Goal: Transaction & Acquisition: Download file/media

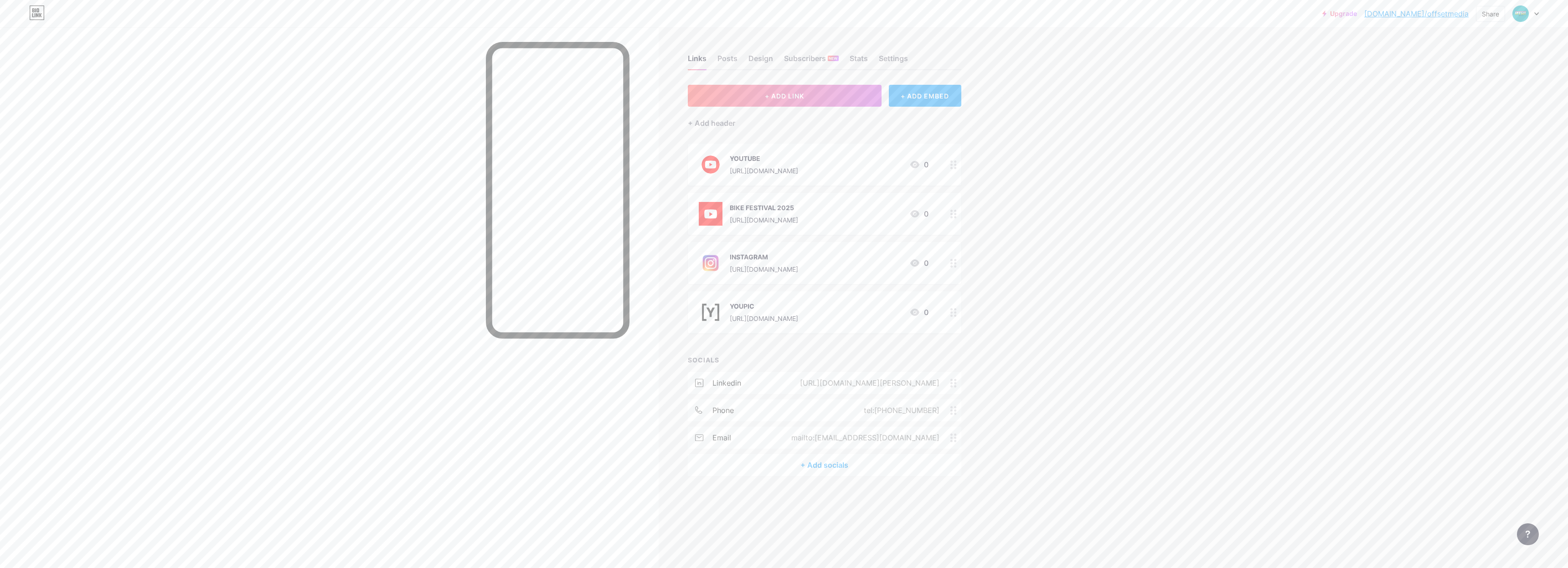
click at [1206, 204] on div "Upgrade [DOMAIN_NAME]/offset... [DOMAIN_NAME]/offsetmedia Share Switch accounts…" at bounding box center [784, 284] width 1568 height 568
click at [1499, 13] on div "Share" at bounding box center [1491, 14] width 29 height 16
click at [1473, 68] on div "Get my QR code" at bounding box center [1437, 69] width 136 height 22
click at [1494, 40] on div at bounding box center [1489, 41] width 12 height 12
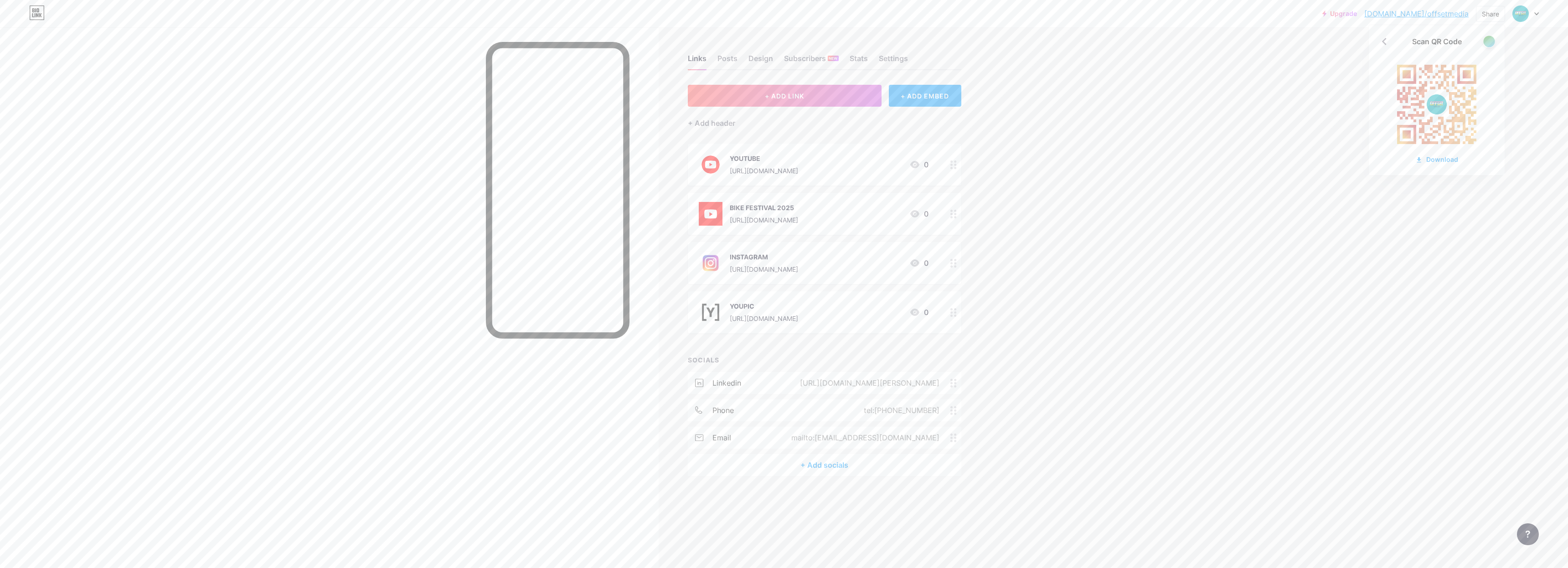
click at [1494, 40] on div at bounding box center [1489, 41] width 12 height 12
click at [1491, 38] on div at bounding box center [1489, 41] width 12 height 12
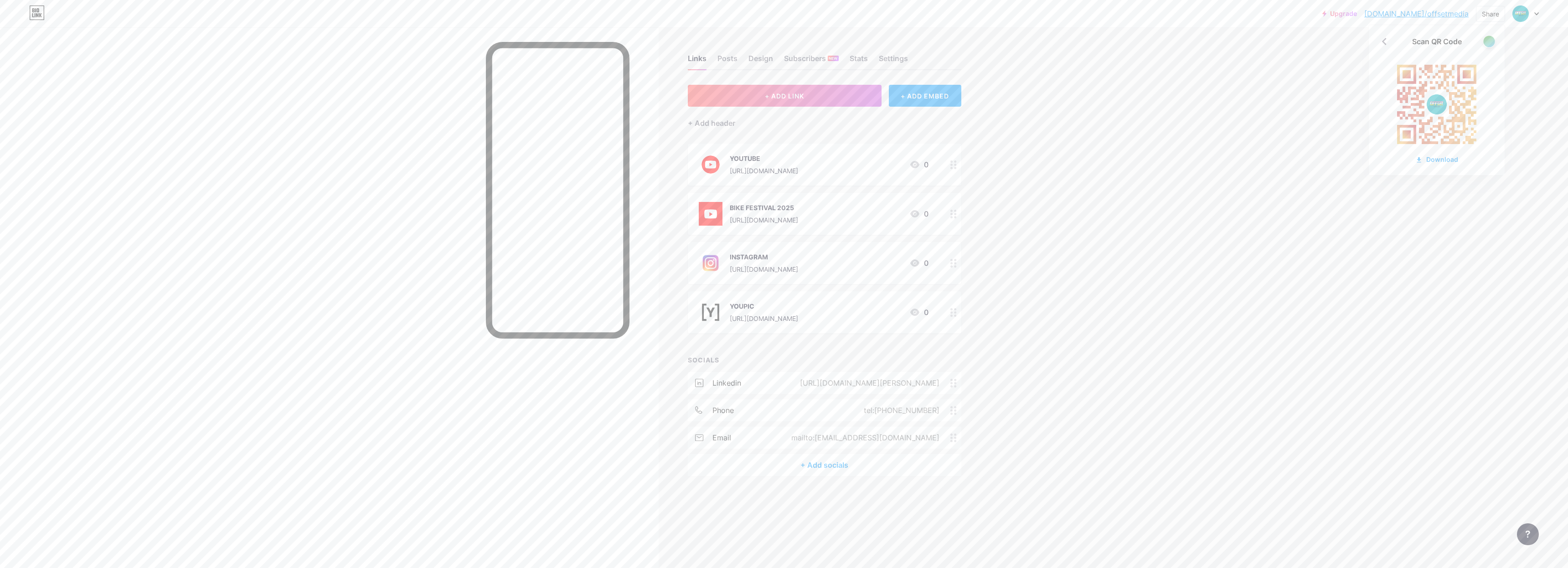
click at [1491, 38] on div at bounding box center [1489, 41] width 12 height 12
click at [1451, 160] on div "Download" at bounding box center [1437, 160] width 43 height 10
click at [1430, 160] on div "Download" at bounding box center [1437, 160] width 43 height 10
